Goal: Check status: Check status

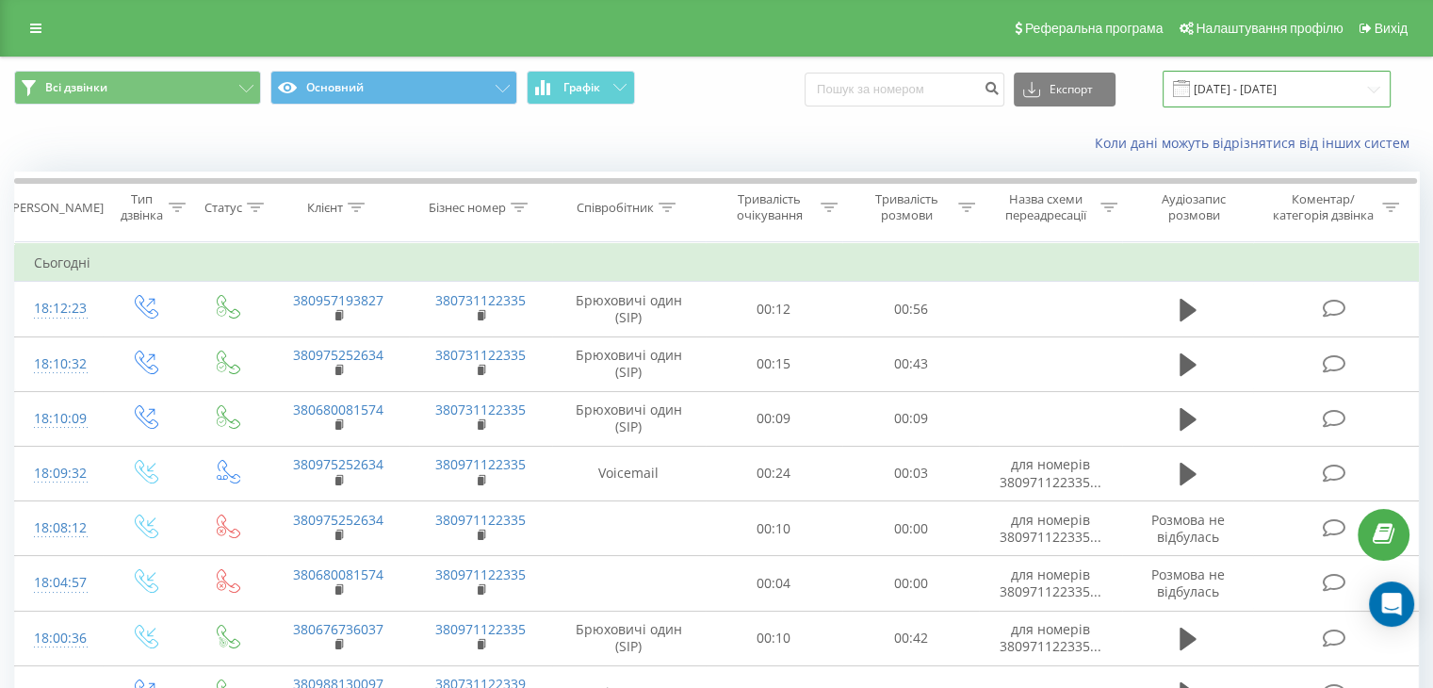
click at [1284, 95] on input "22.09.2025 - 22.09.2025" at bounding box center [1277, 89] width 228 height 37
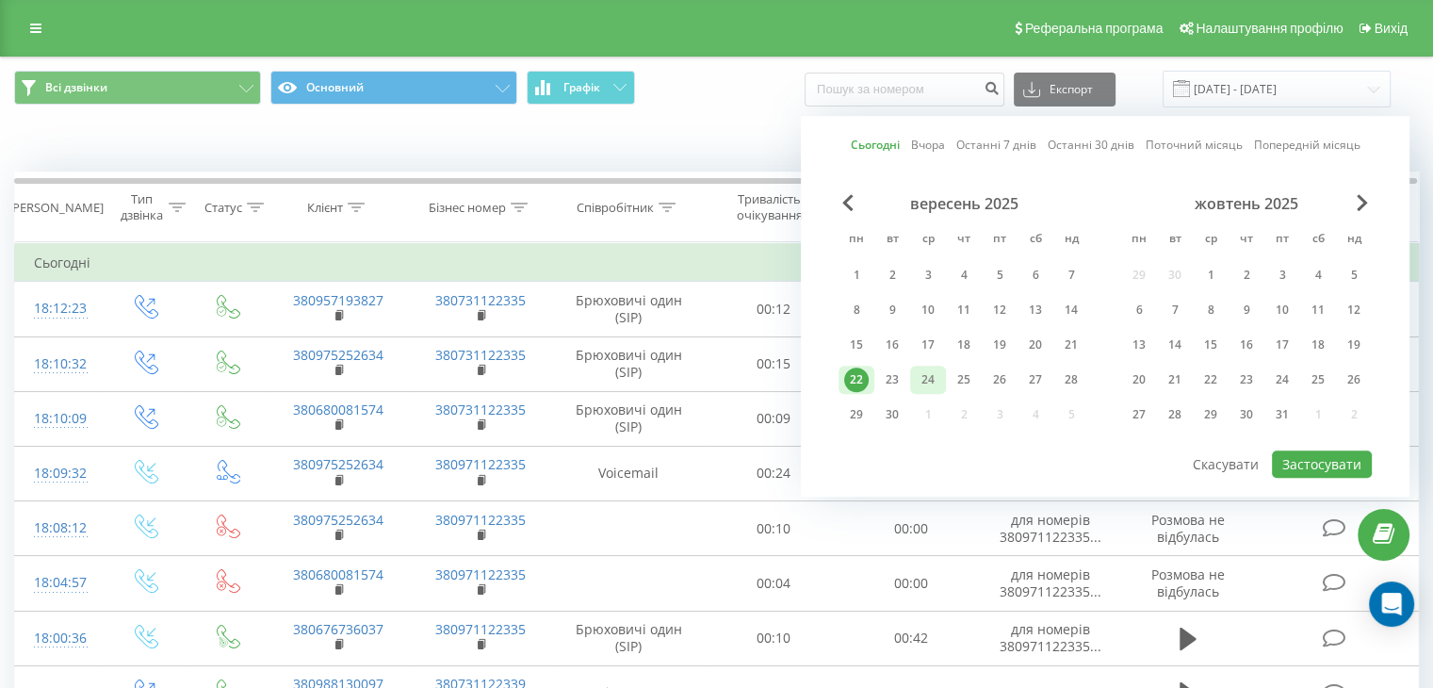
click at [921, 378] on div "24" at bounding box center [928, 380] width 25 height 25
click at [895, 374] on div "23" at bounding box center [892, 380] width 25 height 25
click at [1321, 466] on button "Застосувати" at bounding box center [1322, 463] width 100 height 27
type input "[DATE] - [DATE]"
